Goal: Check status: Check status

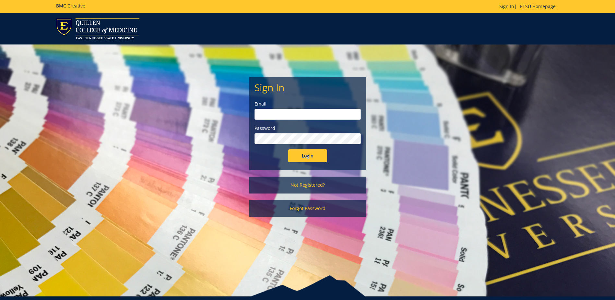
type input "[EMAIL_ADDRESS][DOMAIN_NAME]"
click at [314, 156] on input "Login" at bounding box center [307, 155] width 39 height 13
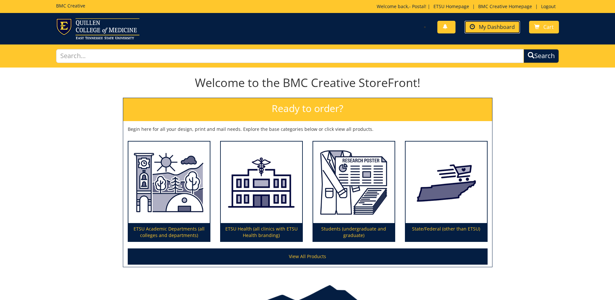
click at [505, 26] on span "My Dashboard" at bounding box center [497, 26] width 36 height 7
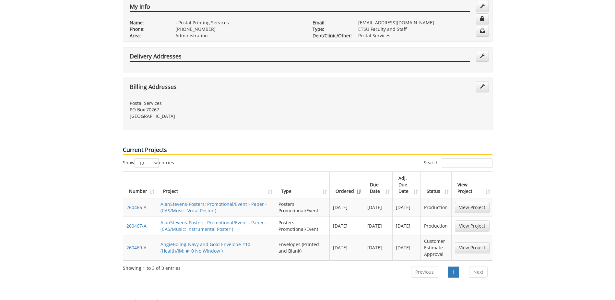
scroll to position [162, 0]
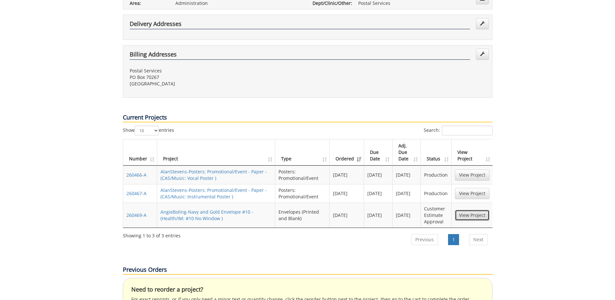
click at [474, 209] on link "View Project" at bounding box center [472, 214] width 35 height 11
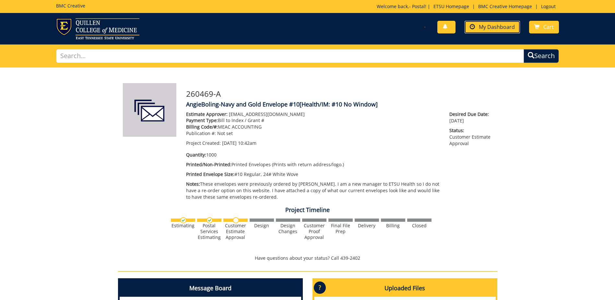
click at [493, 27] on span "My Dashboard" at bounding box center [497, 26] width 36 height 7
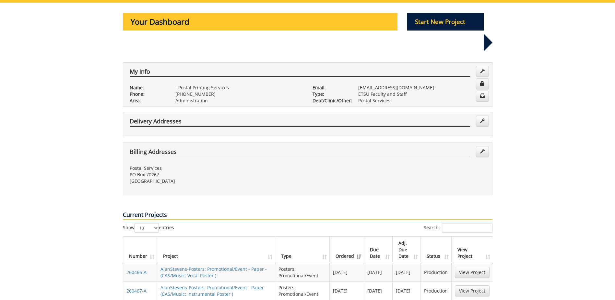
scroll to position [97, 0]
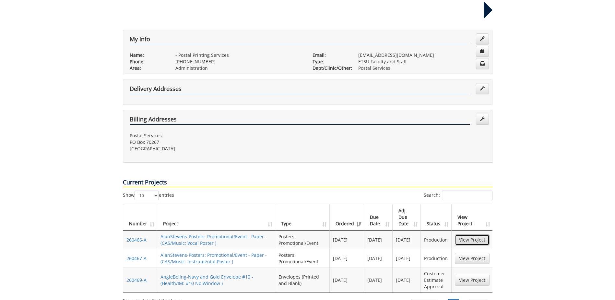
click at [480, 234] on link "View Project" at bounding box center [472, 239] width 35 height 11
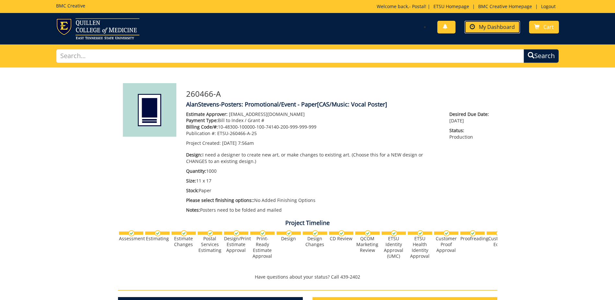
click at [504, 28] on span "My Dashboard" at bounding box center [497, 26] width 36 height 7
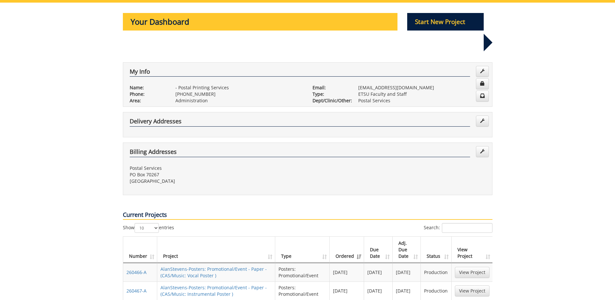
scroll to position [97, 0]
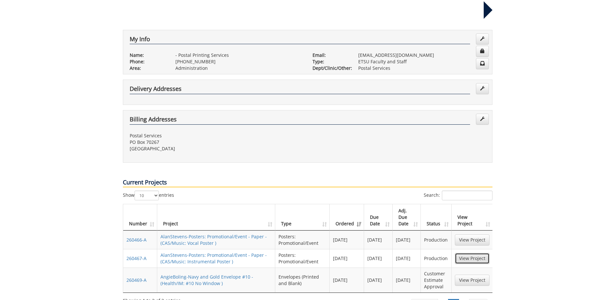
click at [479, 253] on link "View Project" at bounding box center [472, 258] width 35 height 11
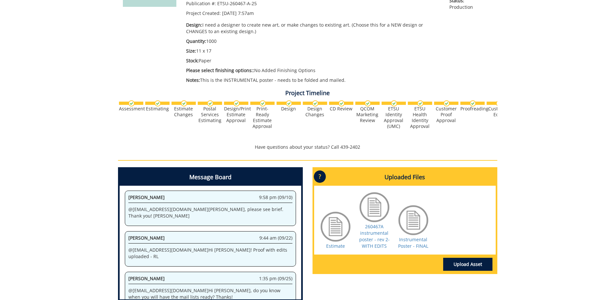
scroll to position [162, 0]
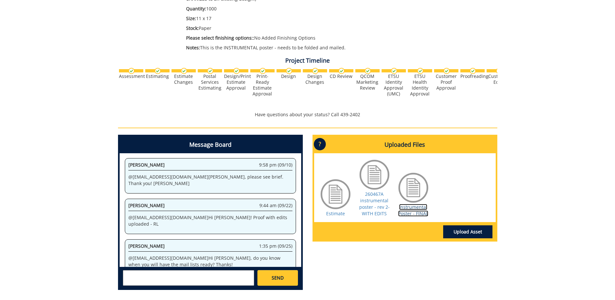
click at [410, 205] on link "Instrumental Poster - FINAL" at bounding box center [413, 210] width 30 height 13
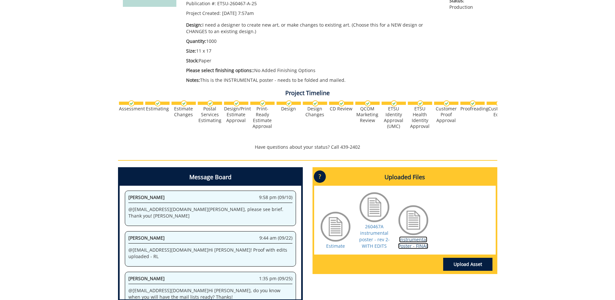
scroll to position [0, 0]
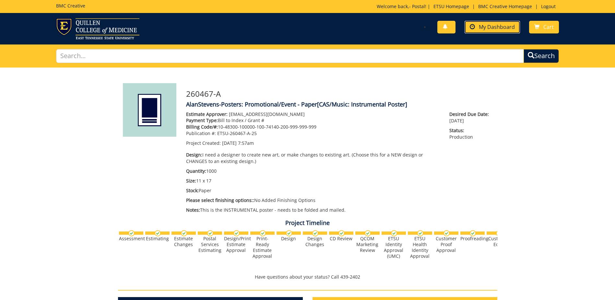
click at [505, 27] on span "My Dashboard" at bounding box center [497, 26] width 36 height 7
